Goal: Check status: Check status

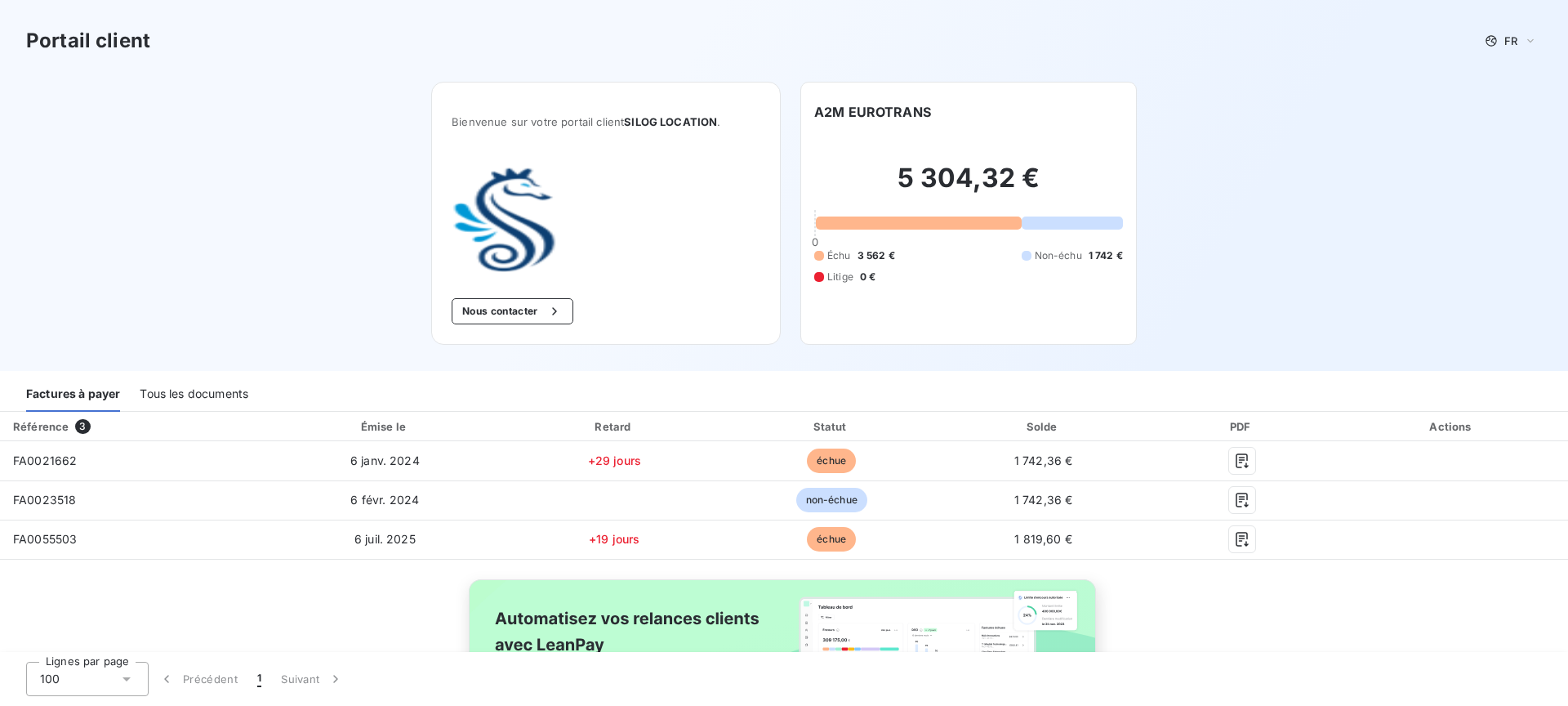
click at [937, 186] on h2 "5 304,32 €" at bounding box center [969, 186] width 309 height 49
click at [870, 160] on div "5 304,32 € 0 Échu 3 562 € Non-échu 1 742 € Litige 0 €" at bounding box center [969, 224] width 309 height 203
click at [869, 118] on h6 "A2M EUROTRANS" at bounding box center [873, 112] width 117 height 20
click at [194, 383] on div "Tous les documents" at bounding box center [194, 394] width 108 height 34
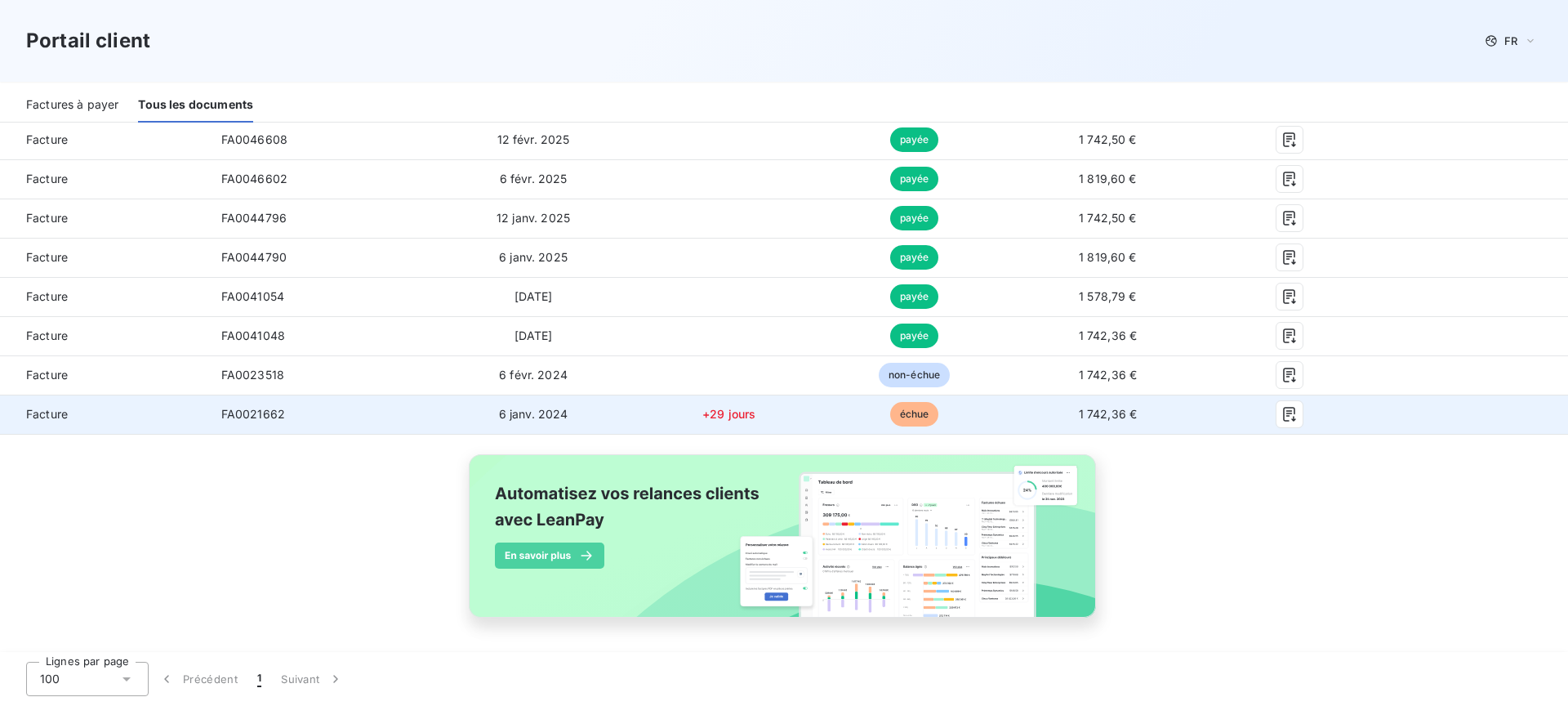
scroll to position [792, 0]
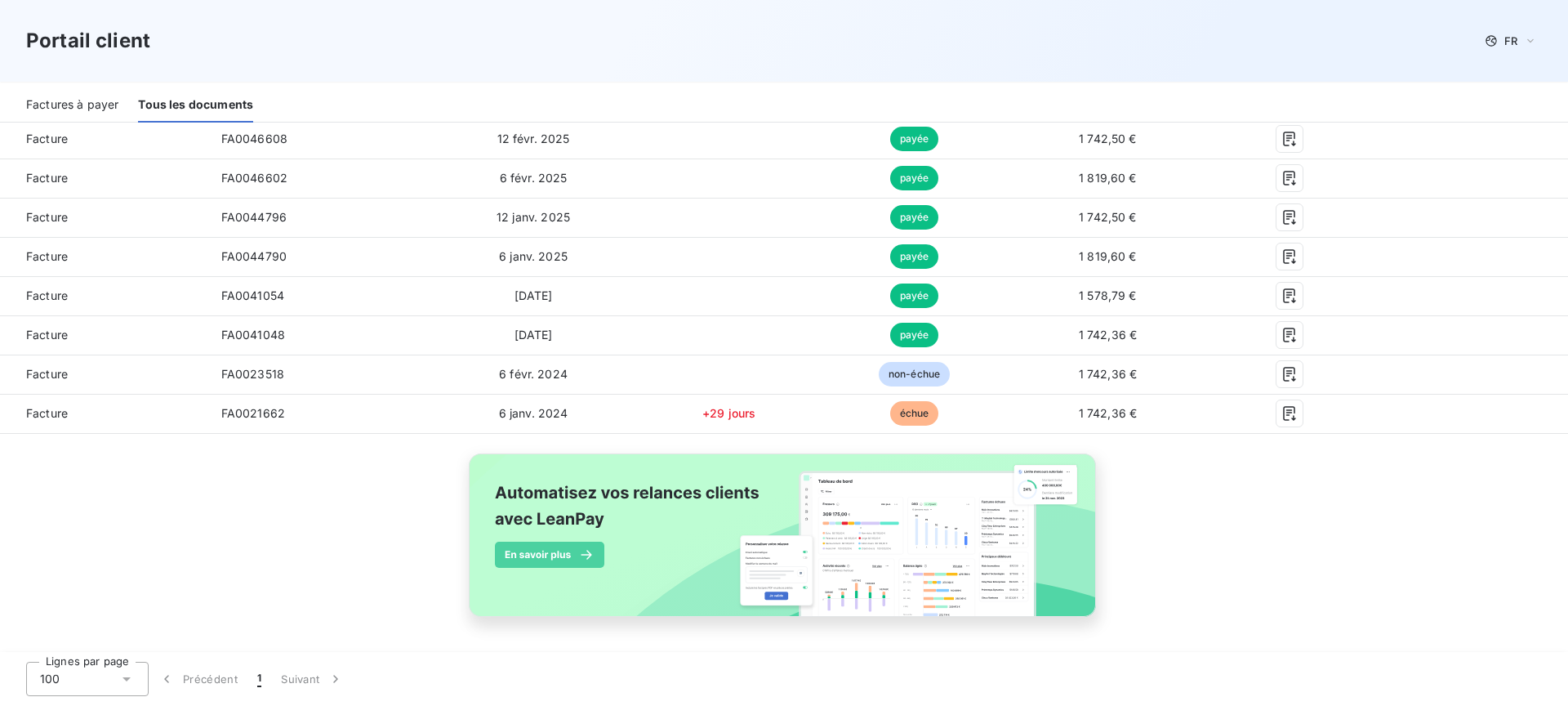
click at [131, 677] on icon at bounding box center [126, 678] width 17 height 17
click at [223, 558] on div "Type 20 Référence Émise le Retard Statut Montant PDF Actions Facture FA0057274 …" at bounding box center [784, 137] width 1568 height 1035
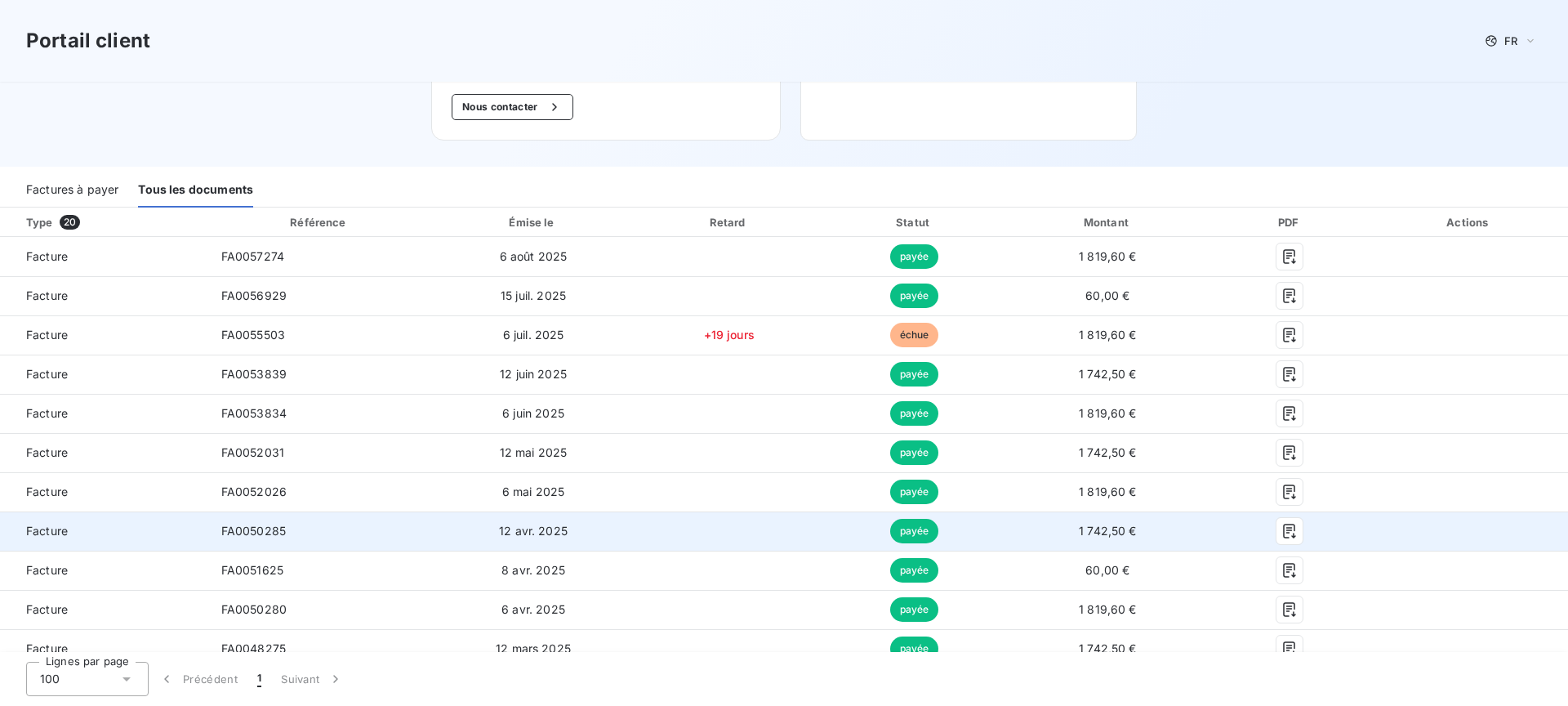
scroll to position [189, 0]
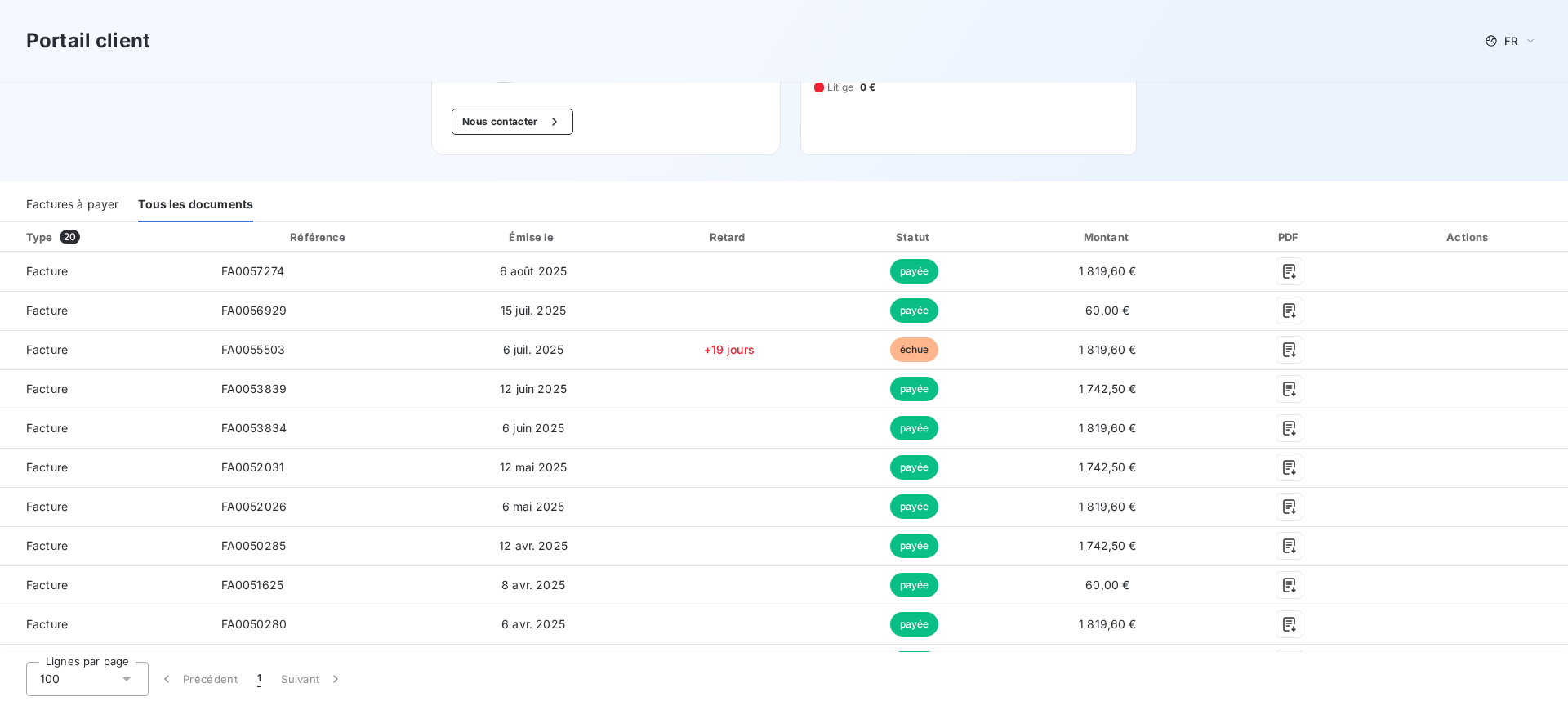
click at [84, 202] on div "Factures à payer" at bounding box center [73, 205] width 93 height 34
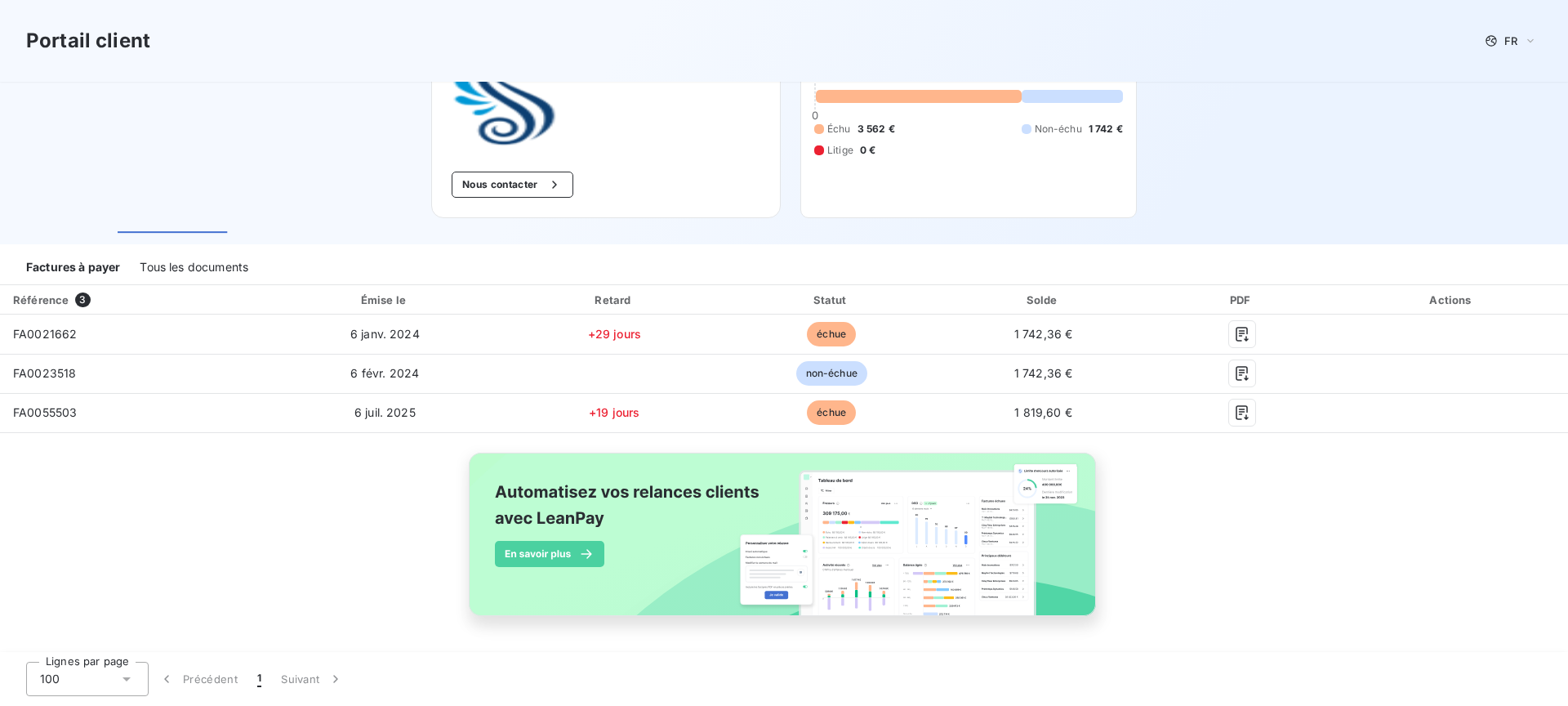
scroll to position [126, 0]
click at [197, 271] on div "Tous les documents" at bounding box center [194, 268] width 108 height 34
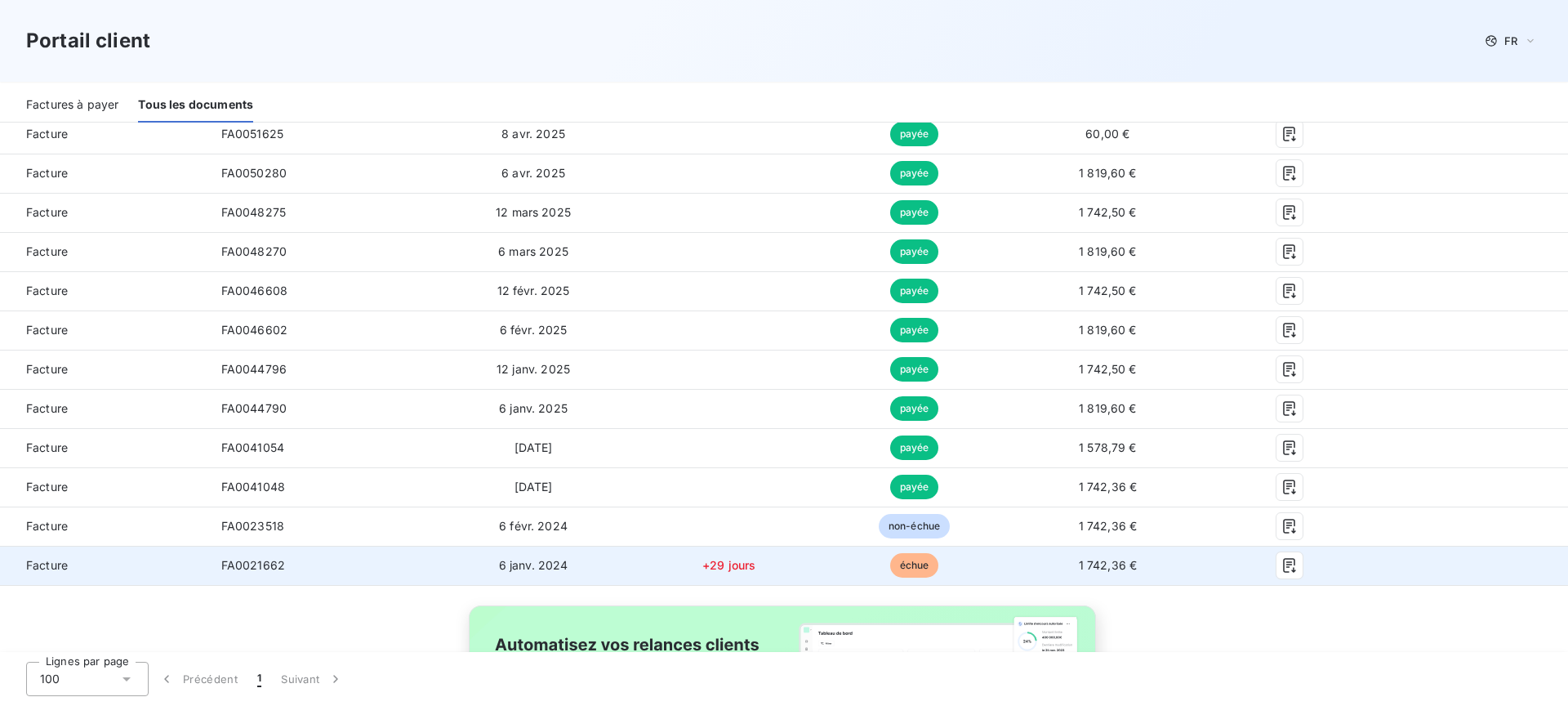
scroll to position [655, 0]
